Goal: Task Accomplishment & Management: Use online tool/utility

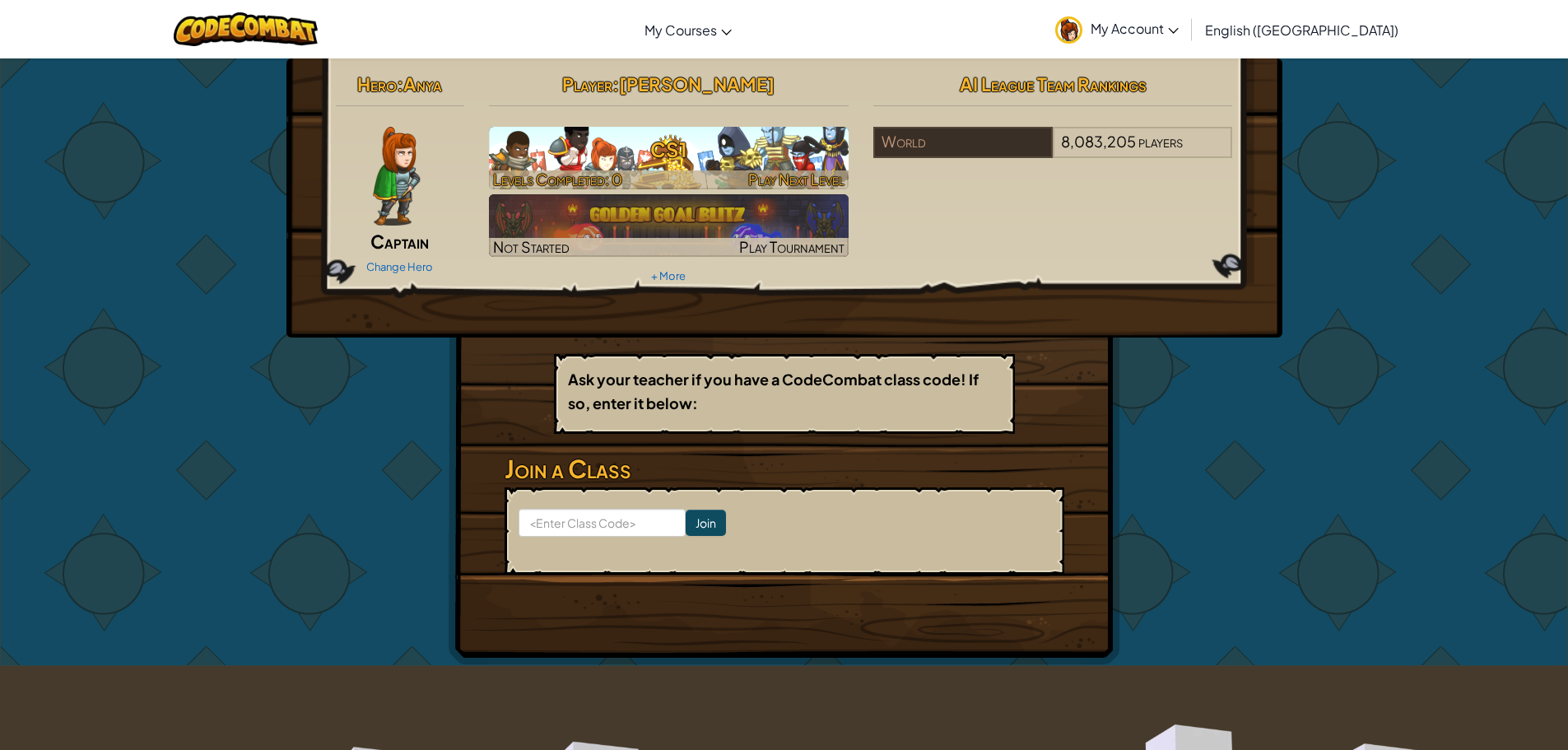
click at [558, 169] on span "Levels Completed: 0" at bounding box center [557, 179] width 129 height 19
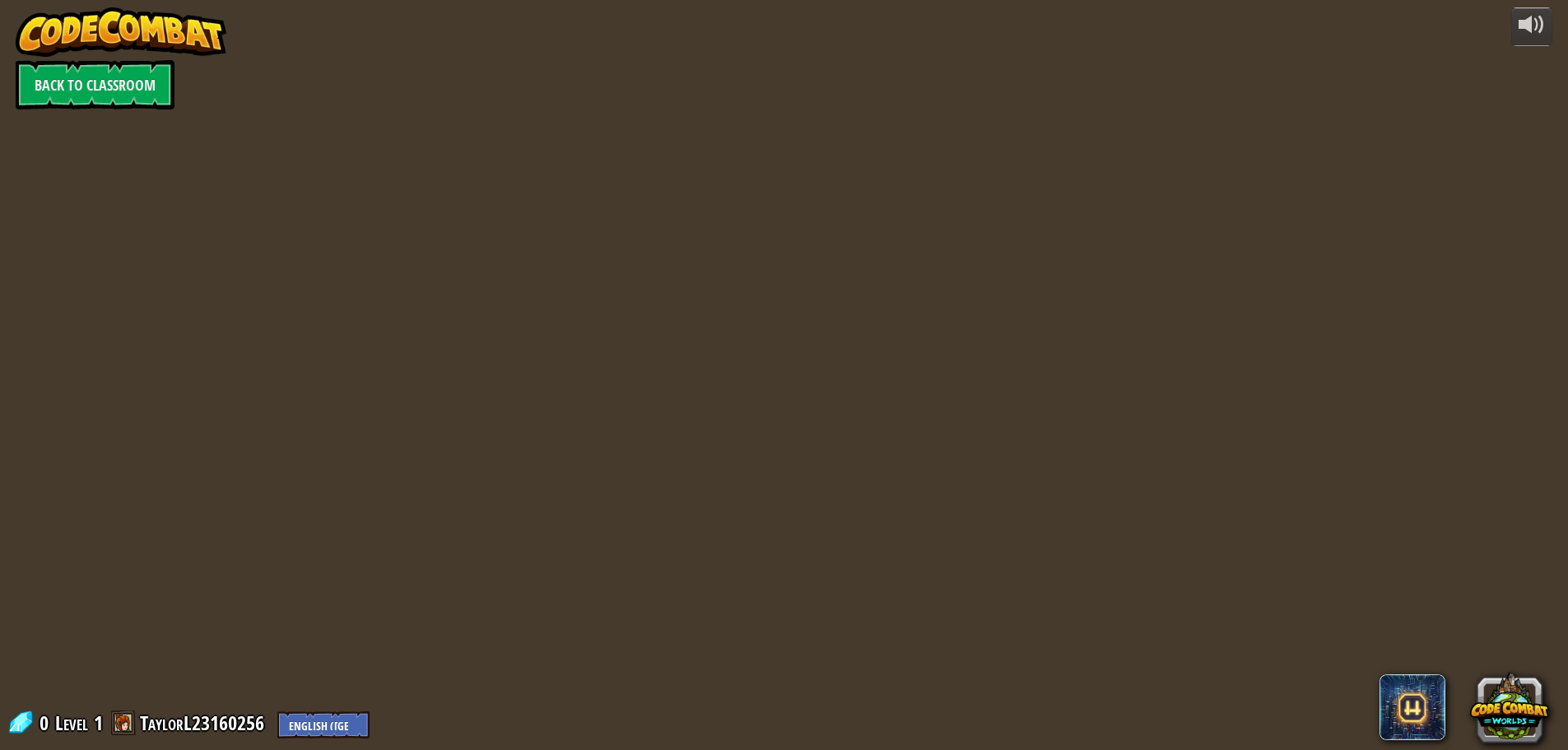
click at [565, 176] on div "powered by Back to Classroom 0 Level 1 TaylorL23160256 English ([GEOGRAPHIC_DAT…" at bounding box center [784, 375] width 1568 height 750
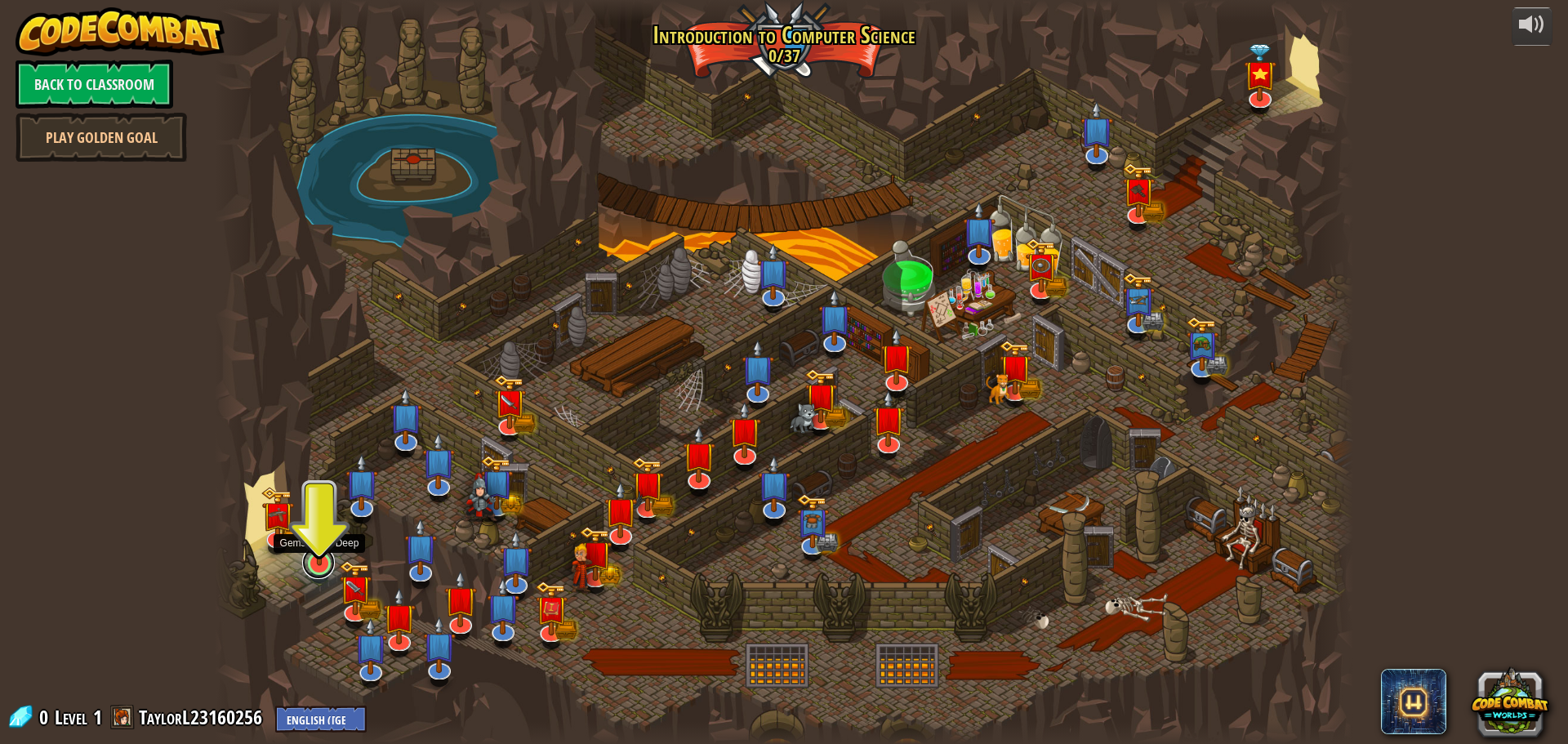
click at [322, 569] on link at bounding box center [318, 563] width 33 height 33
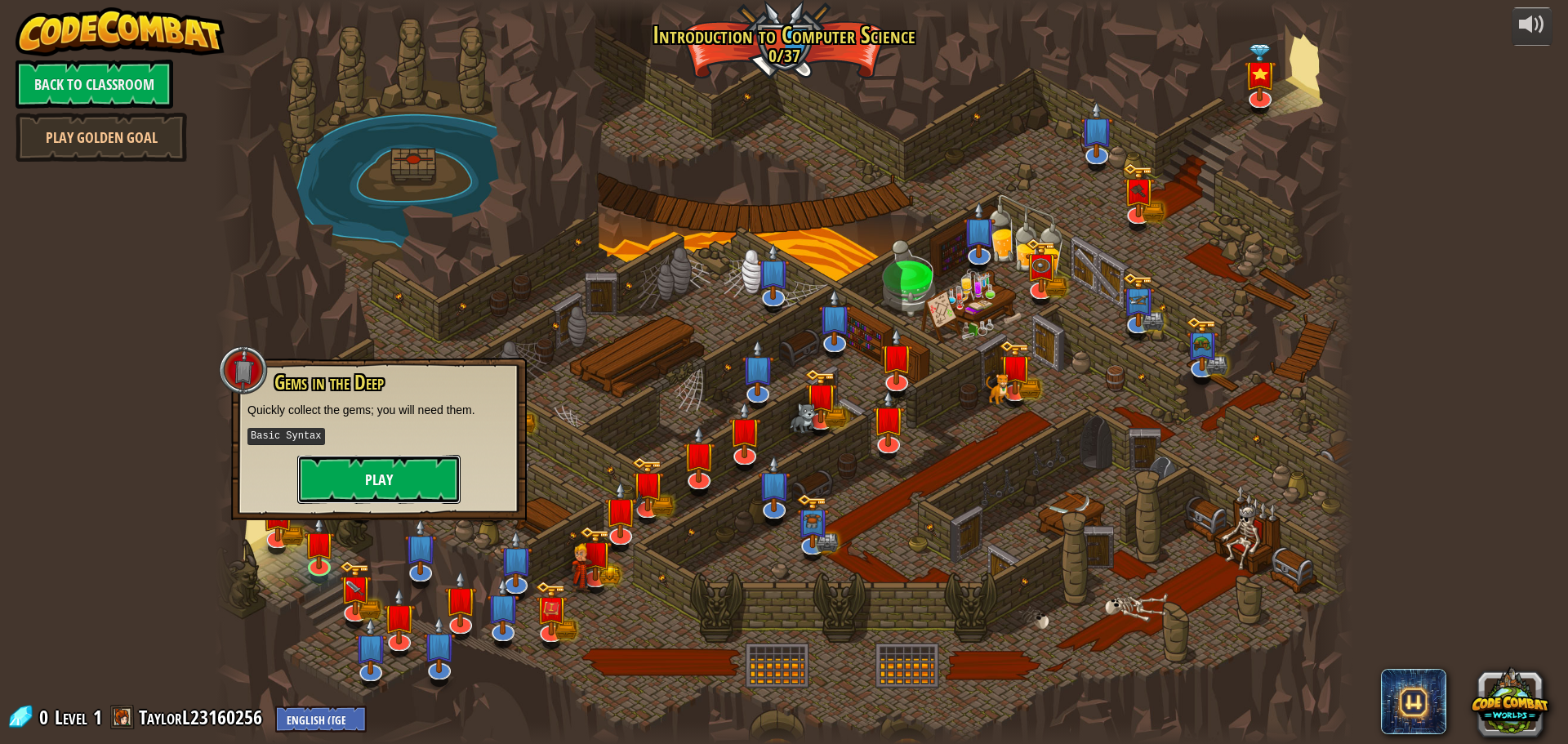
click at [369, 457] on button "Play" at bounding box center [379, 479] width 163 height 49
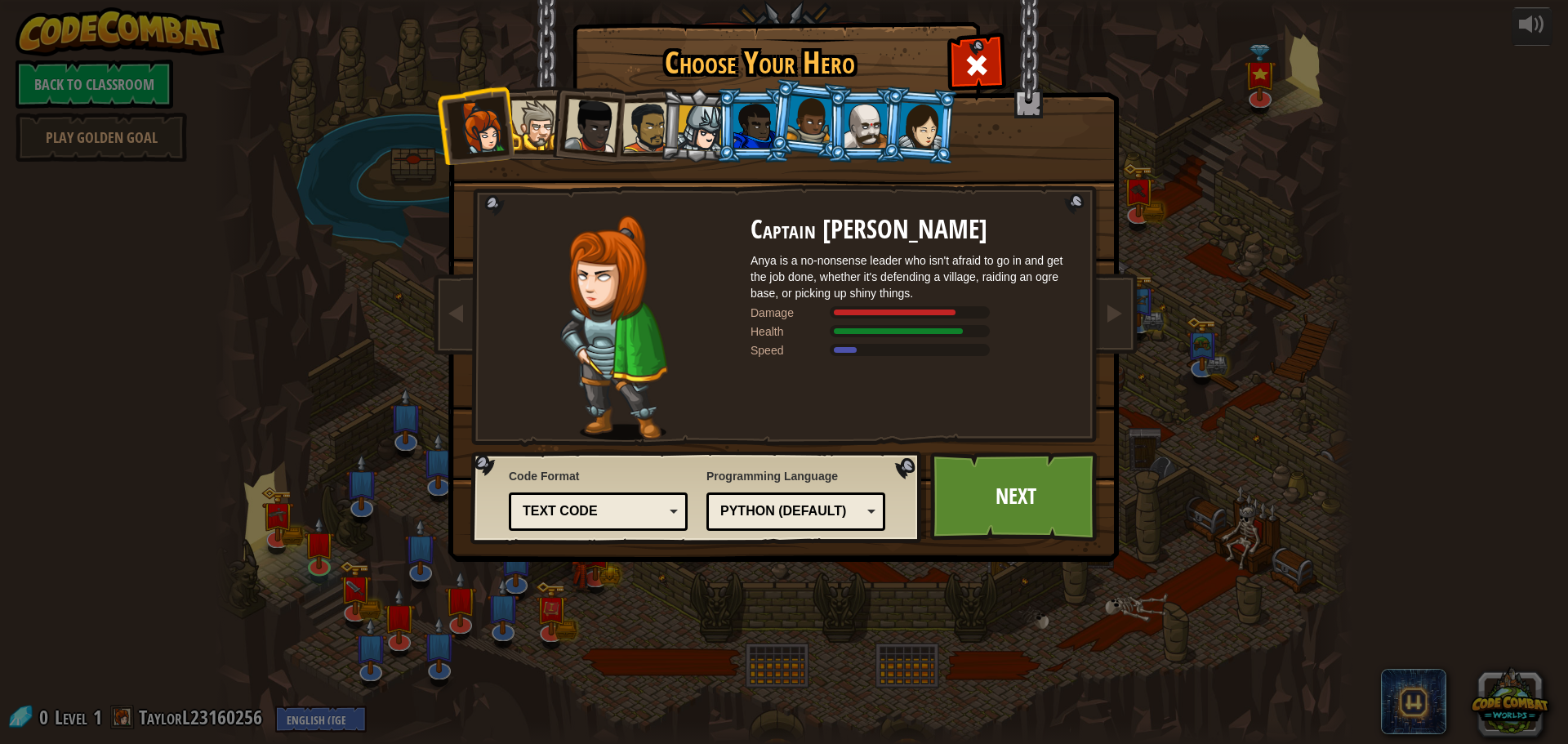
click at [592, 512] on div "Text code" at bounding box center [593, 512] width 141 height 19
click at [750, 639] on div "Choose Your Hero 0 Captain [PERSON_NAME] is a no-nonsense leader who isn't afra…" at bounding box center [784, 372] width 1568 height 744
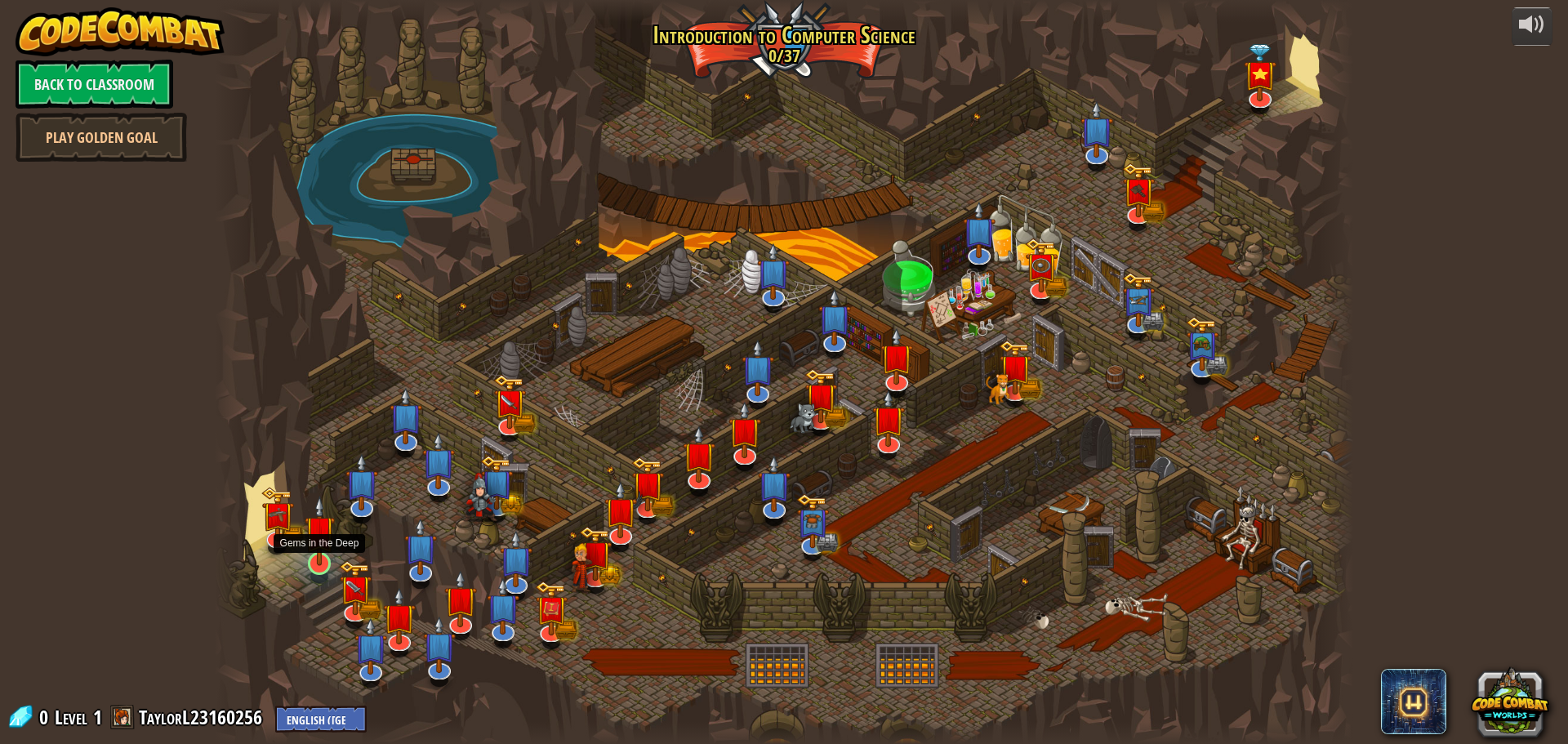
click at [311, 555] on img at bounding box center [319, 530] width 30 height 69
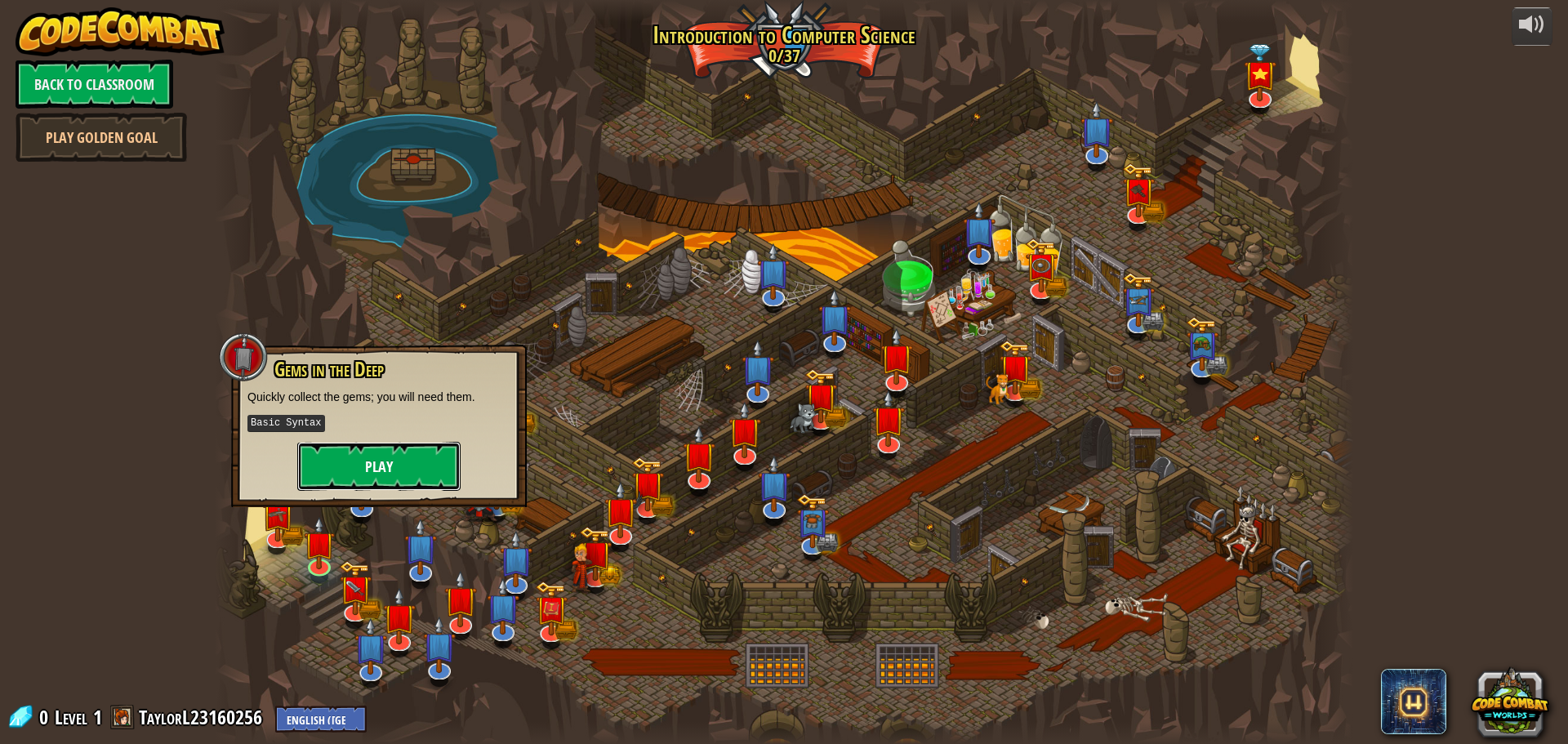
click at [370, 469] on button "Play" at bounding box center [379, 466] width 163 height 49
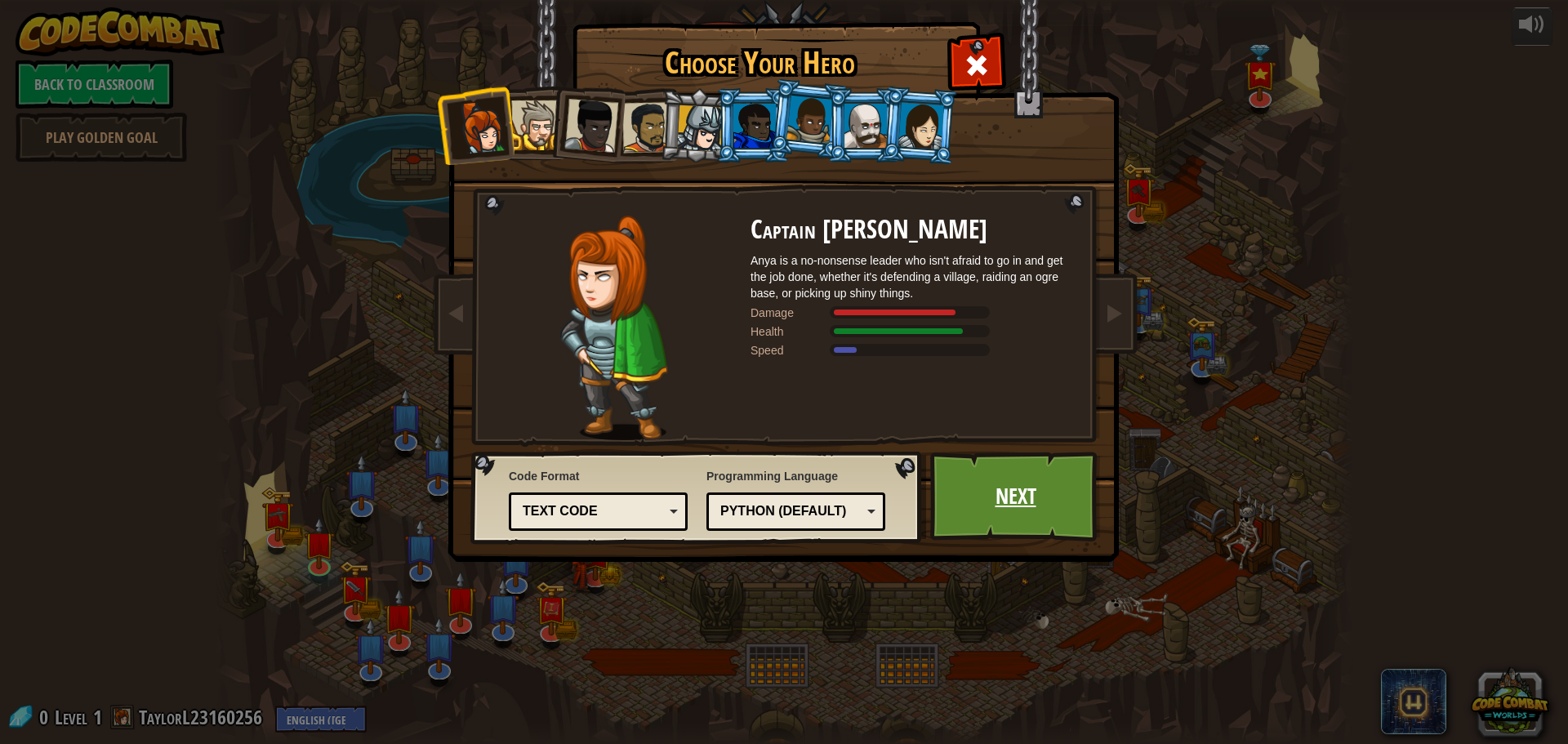
click at [1005, 512] on link "Next" at bounding box center [1015, 497] width 171 height 90
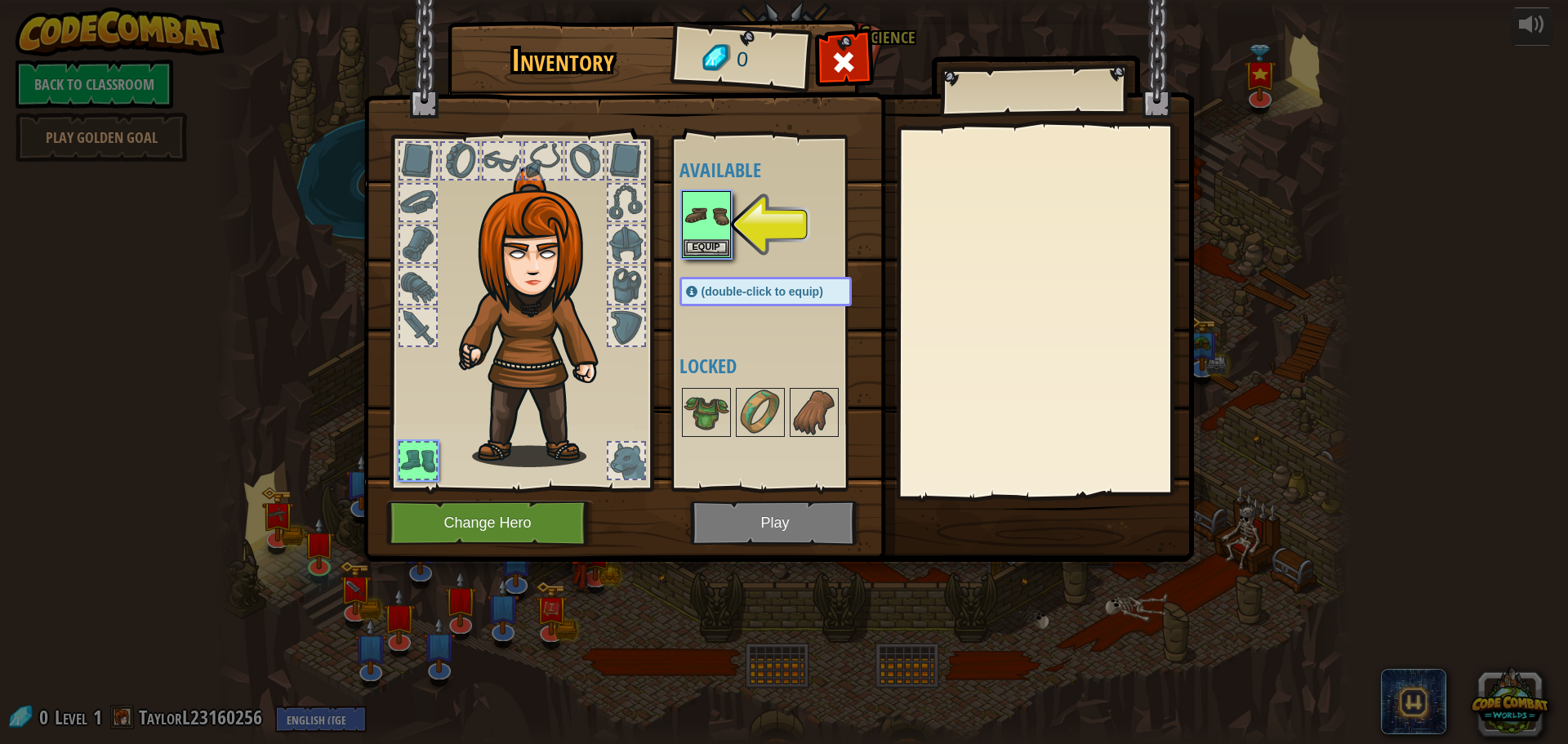
drag, startPoint x: 749, startPoint y: 515, endPoint x: 735, endPoint y: 495, distance: 24.4
click at [746, 512] on img at bounding box center [778, 265] width 831 height 593
click at [693, 243] on button "Equip" at bounding box center [707, 247] width 46 height 17
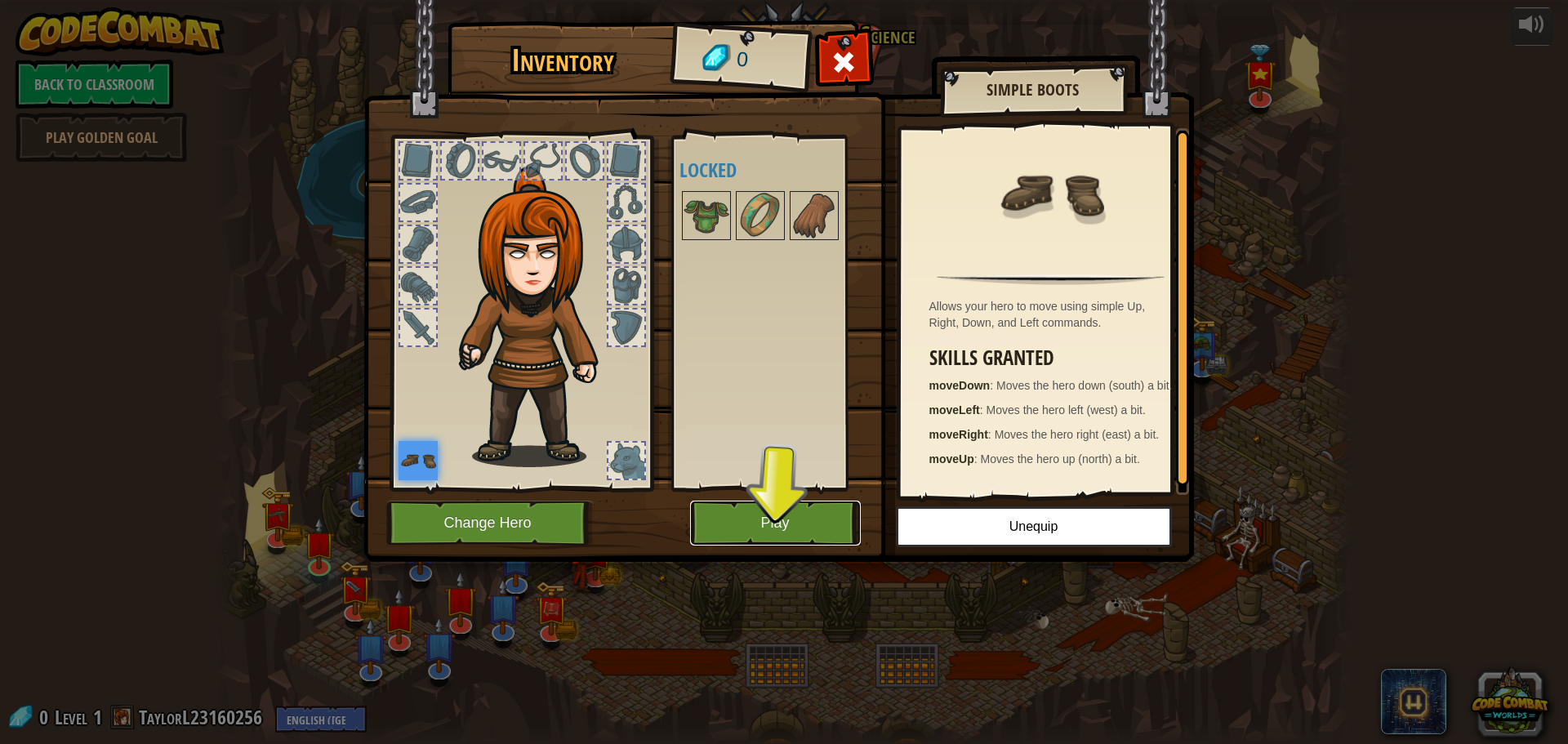
click at [729, 511] on button "Play" at bounding box center [776, 524] width 171 height 45
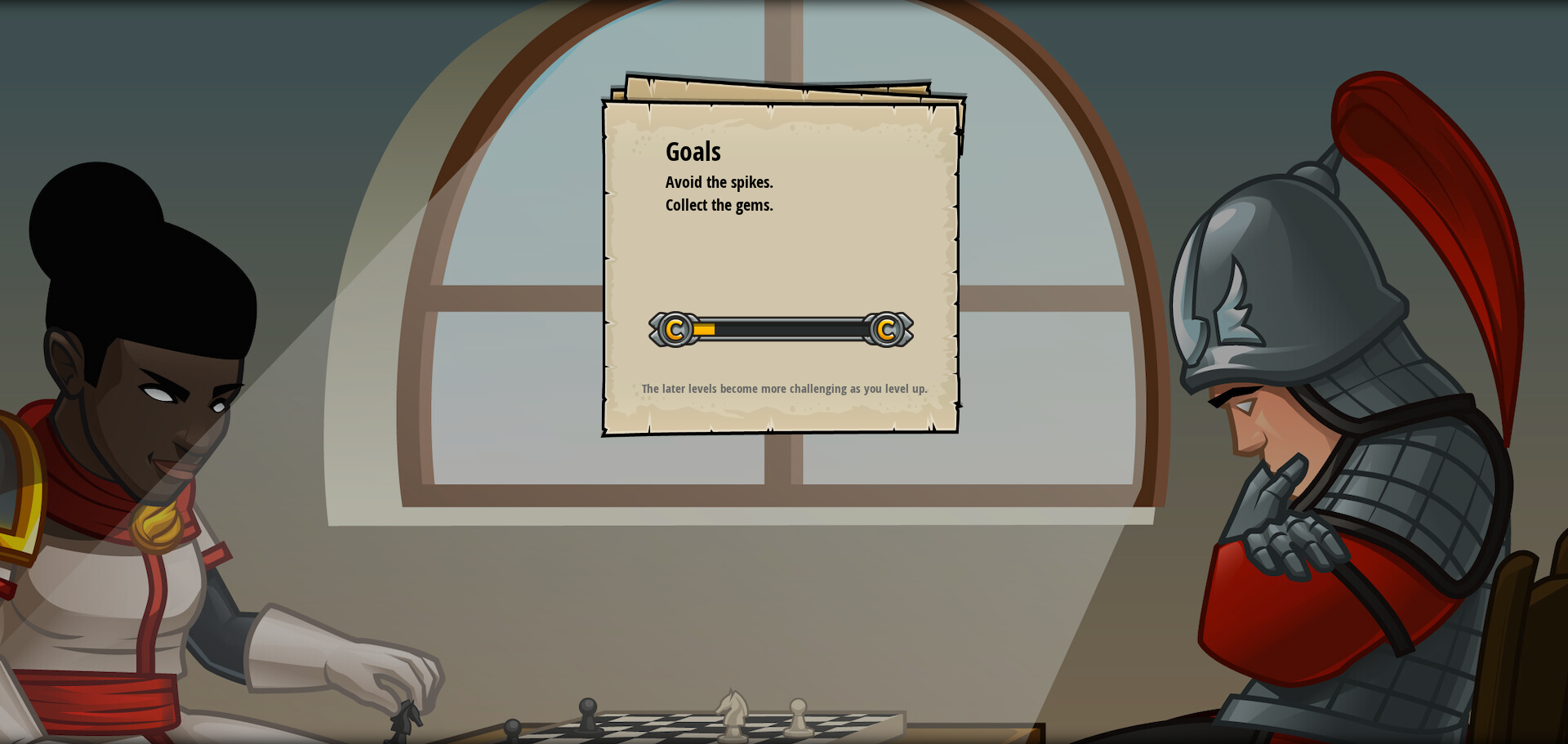
click at [674, 318] on div at bounding box center [781, 329] width 265 height 36
click at [899, 336] on div at bounding box center [781, 329] width 265 height 36
drag, startPoint x: 1248, startPoint y: 36, endPoint x: 1411, endPoint y: -99, distance: 211.6
click at [1411, 0] on html "Goals Avoid the spikes. Collect the gems. Start Level Error loading from server…" at bounding box center [784, 0] width 1568 height 0
